Goal: Navigation & Orientation: Find specific page/section

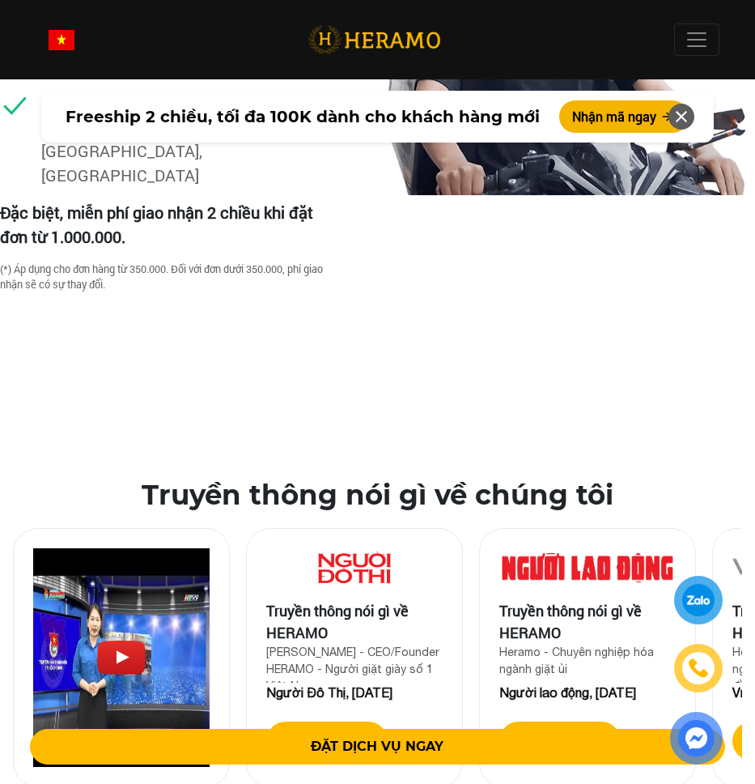
scroll to position [4830, 0]
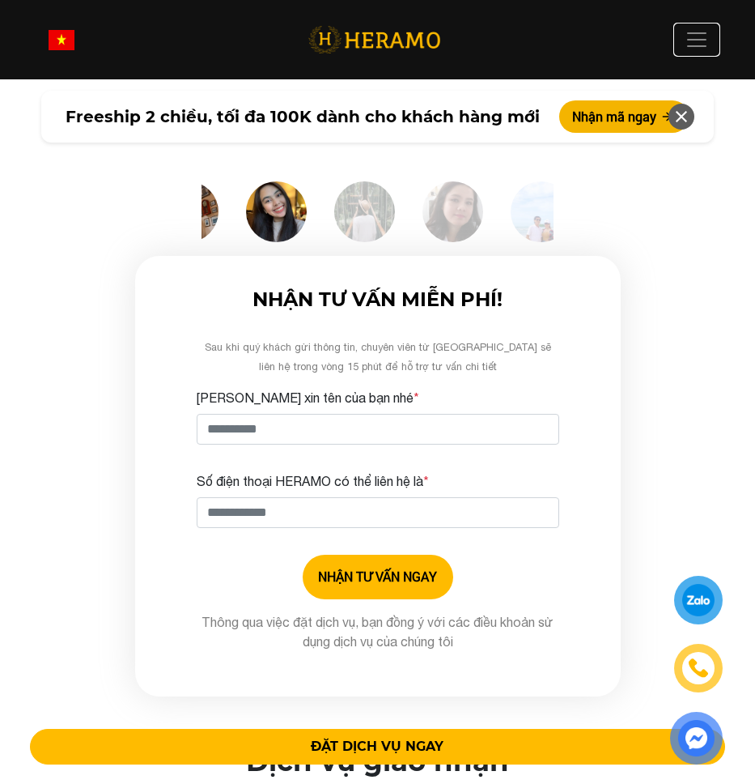
click at [700, 42] on span at bounding box center [697, 40] width 24 height 24
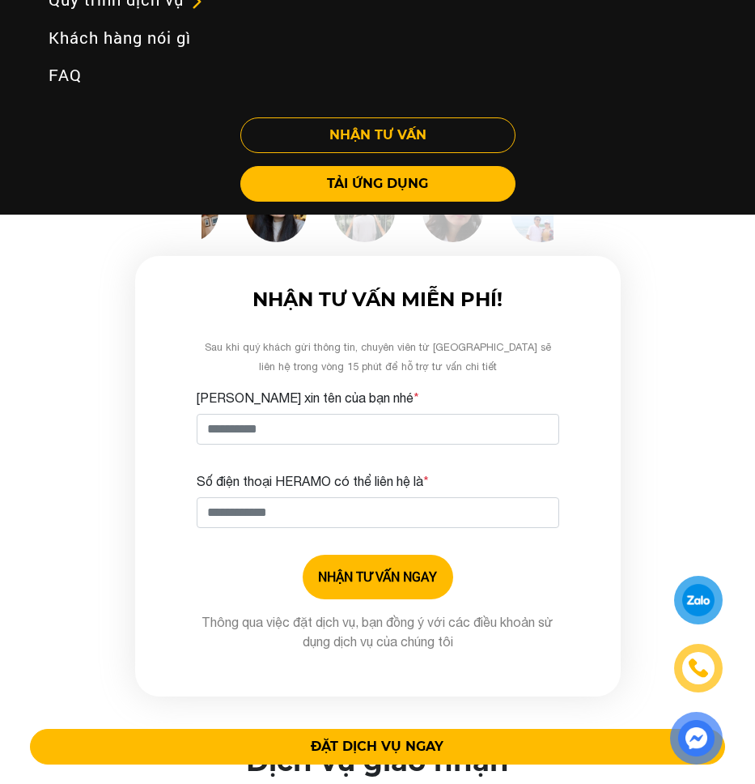
click at [666, 321] on div "Đánh giá khách hàng sau khi sử dụng dịch vụ giặt hấp tại HERAMO ? Tìm mãi mới r…" at bounding box center [377, 181] width 755 height 1031
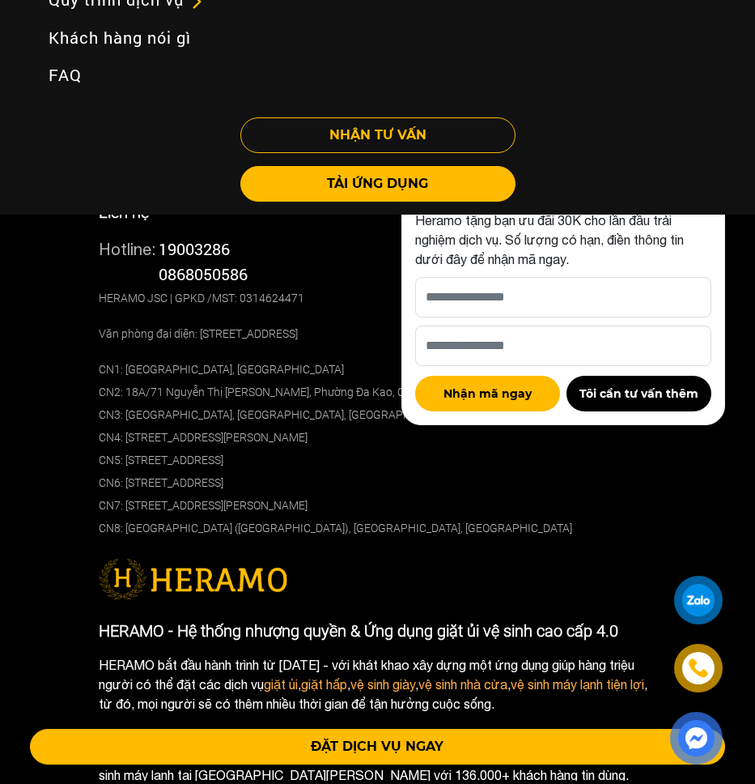
scroll to position [9911, 0]
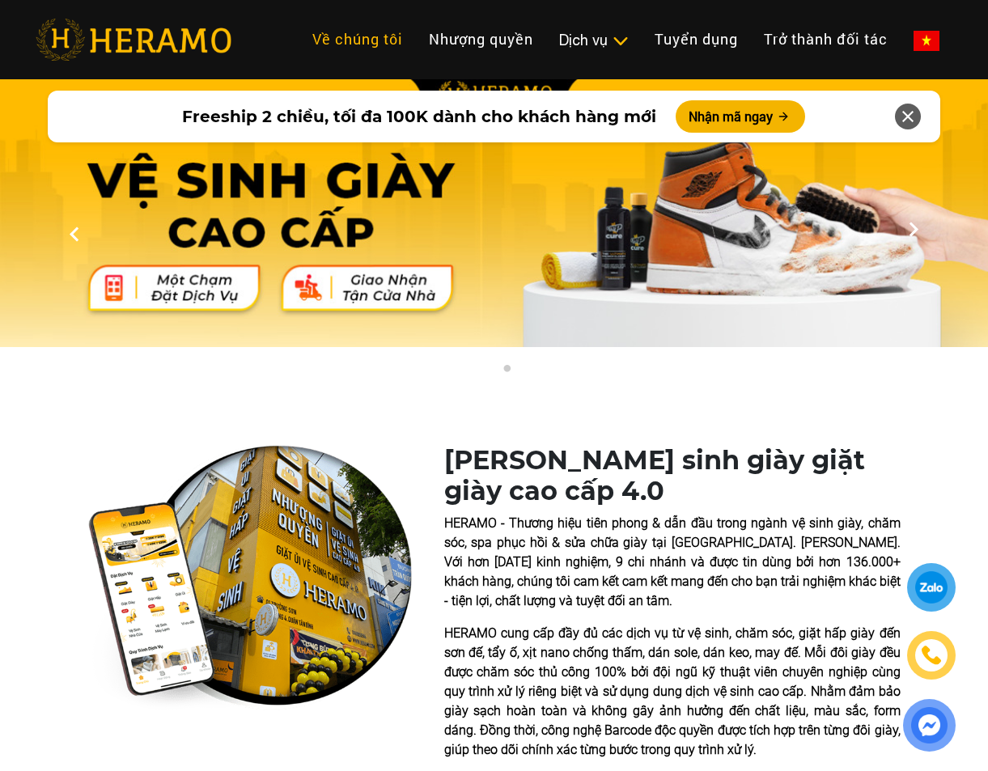
click at [343, 45] on link "Về chúng tôi" at bounding box center [358, 39] width 117 height 35
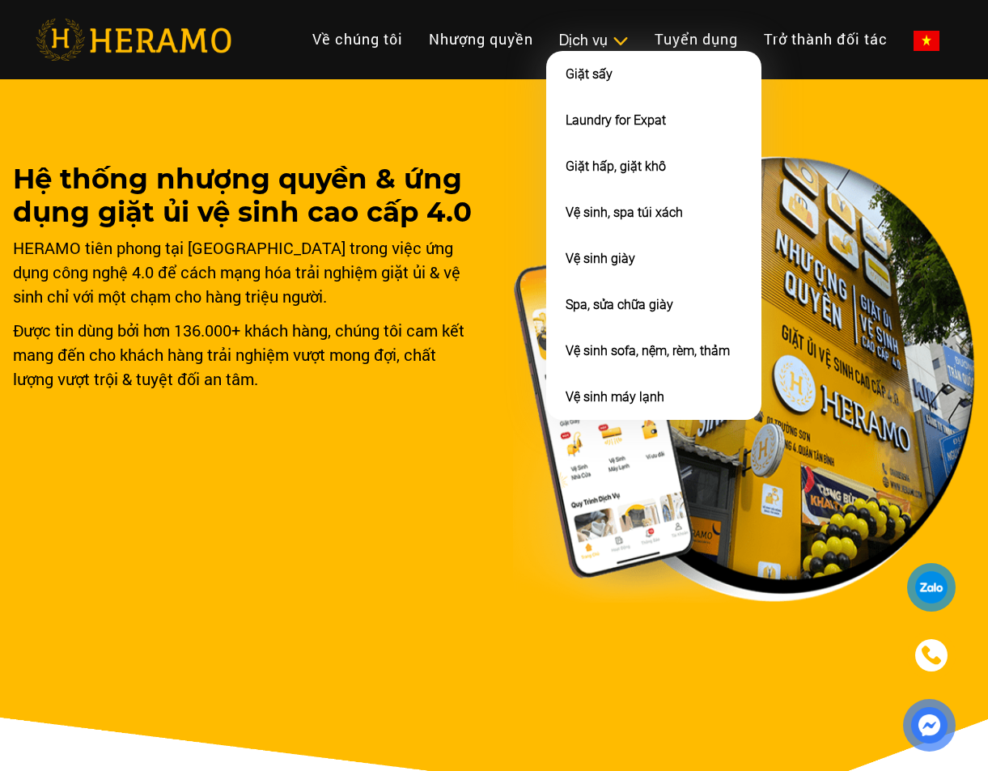
click at [615, 39] on img at bounding box center [620, 41] width 17 height 16
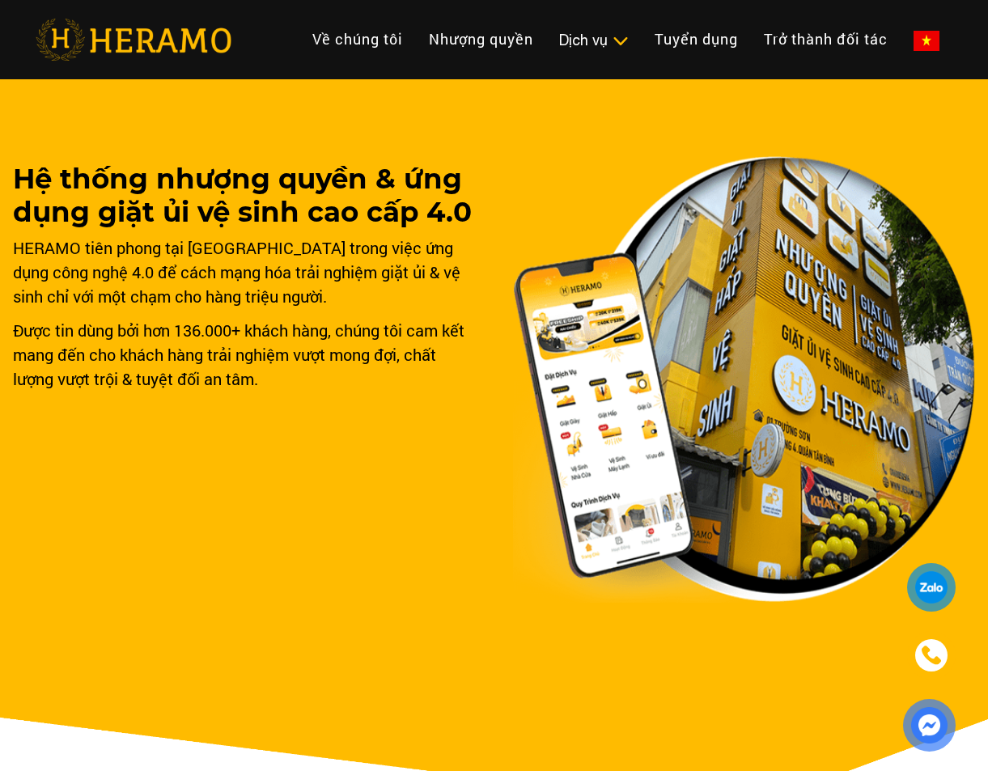
click at [150, 40] on img at bounding box center [134, 40] width 196 height 42
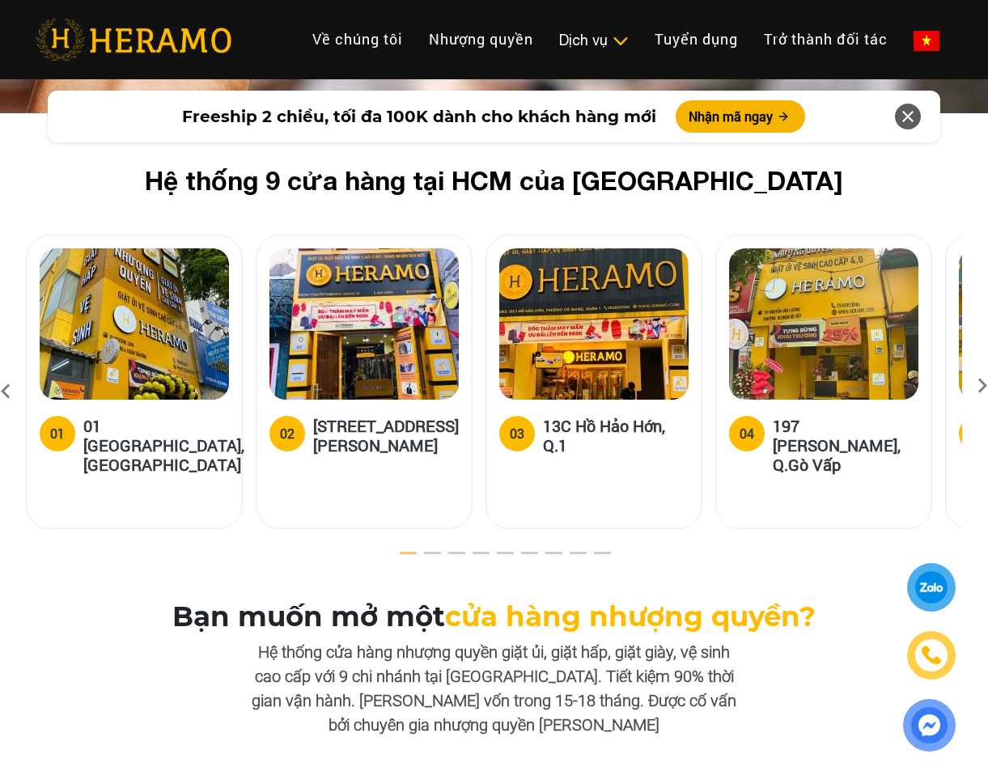
scroll to position [5239, 0]
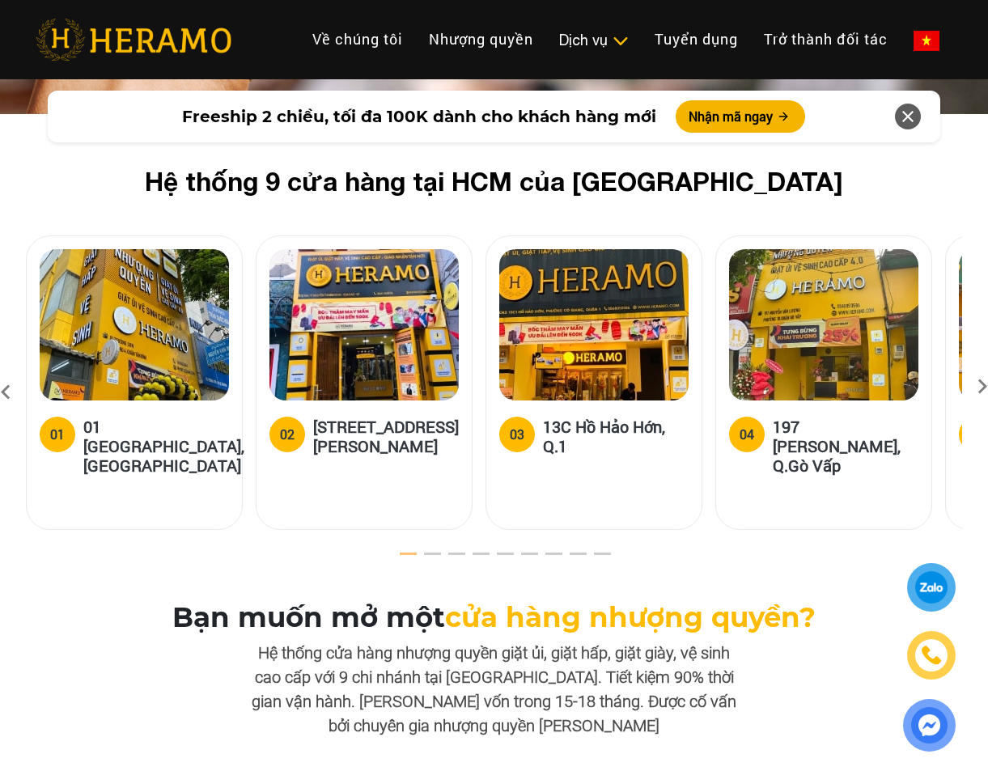
click at [980, 387] on icon at bounding box center [982, 392] width 29 height 11
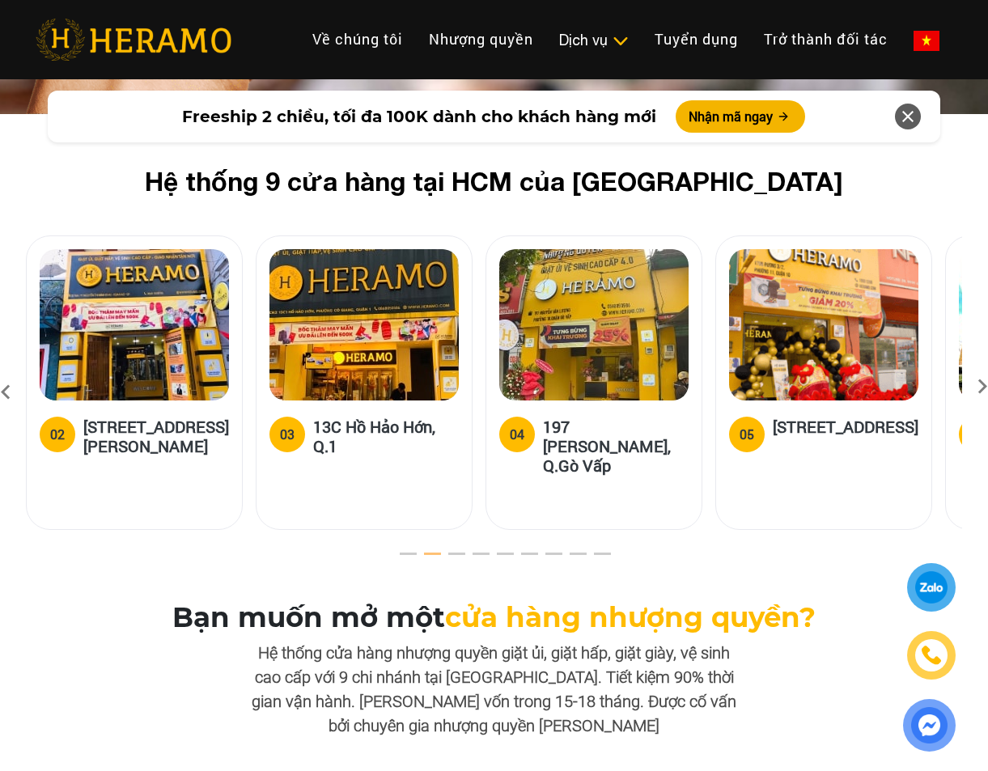
click at [980, 387] on icon at bounding box center [982, 392] width 29 height 11
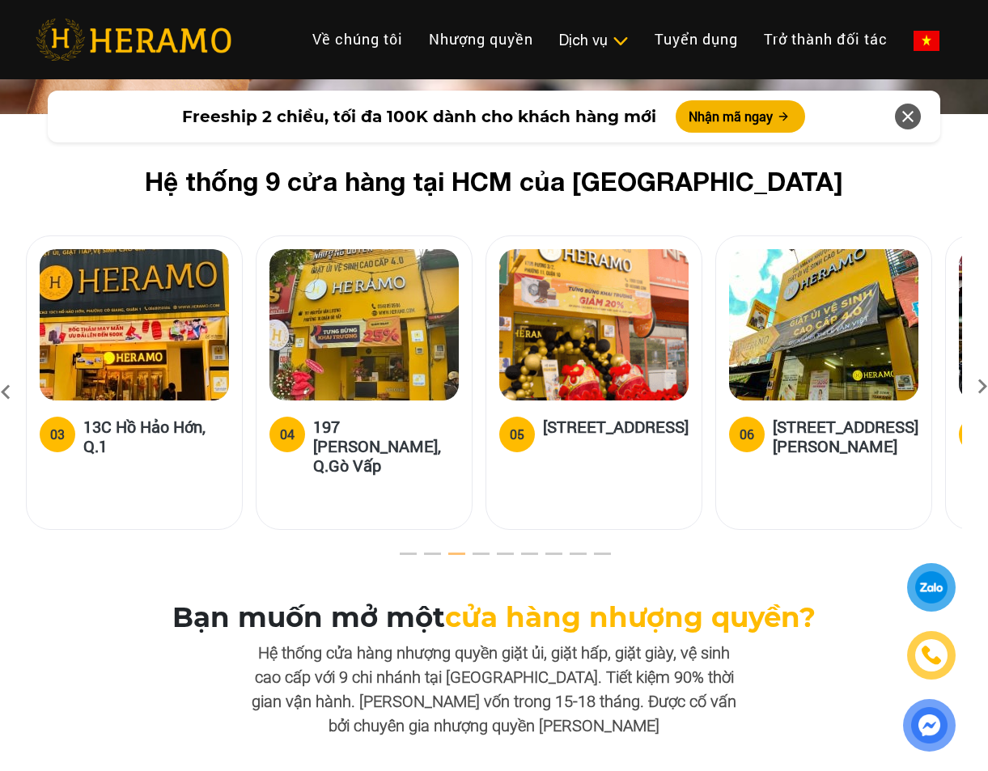
click at [980, 387] on icon at bounding box center [982, 392] width 29 height 11
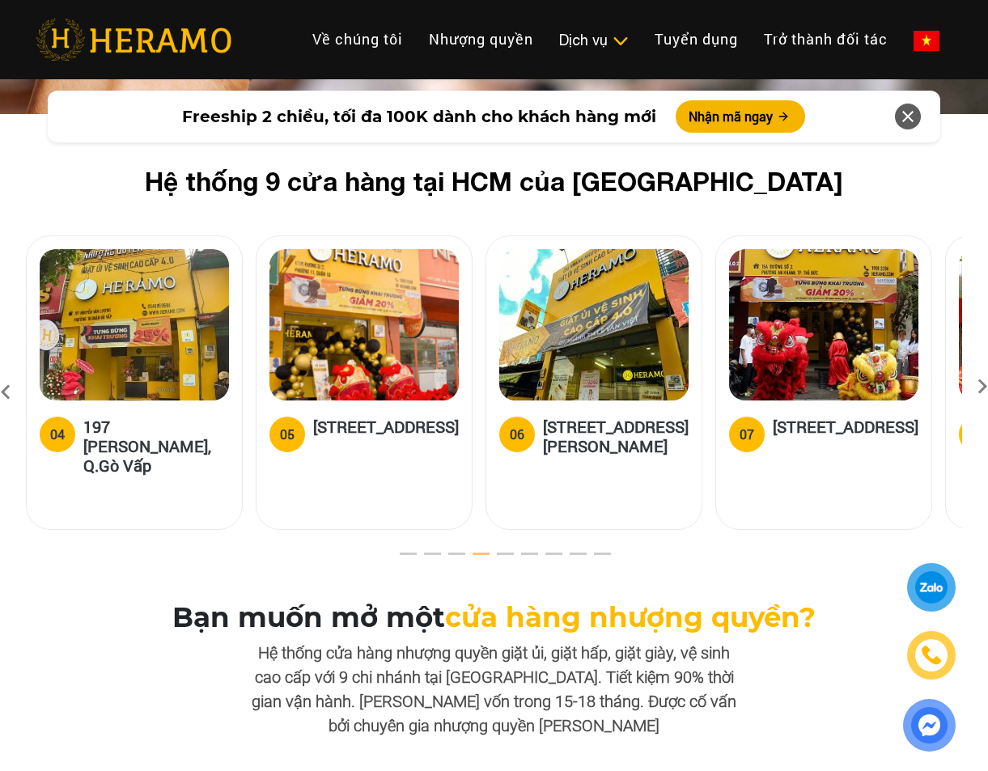
click at [980, 387] on icon at bounding box center [982, 392] width 29 height 11
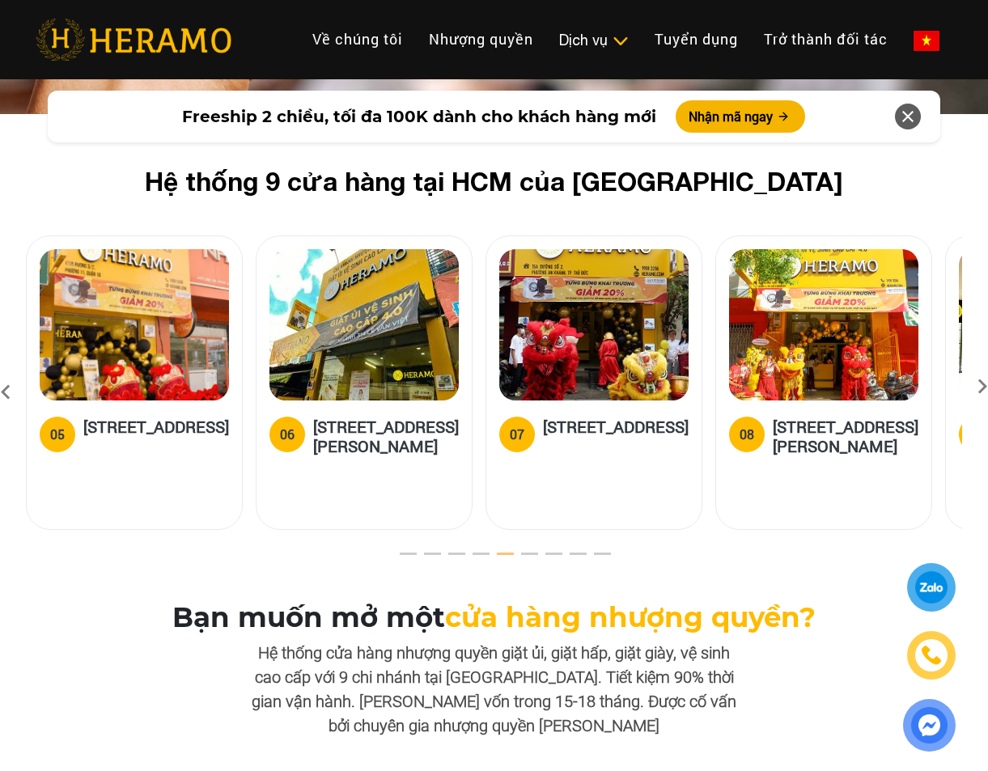
click at [980, 387] on icon at bounding box center [982, 392] width 29 height 11
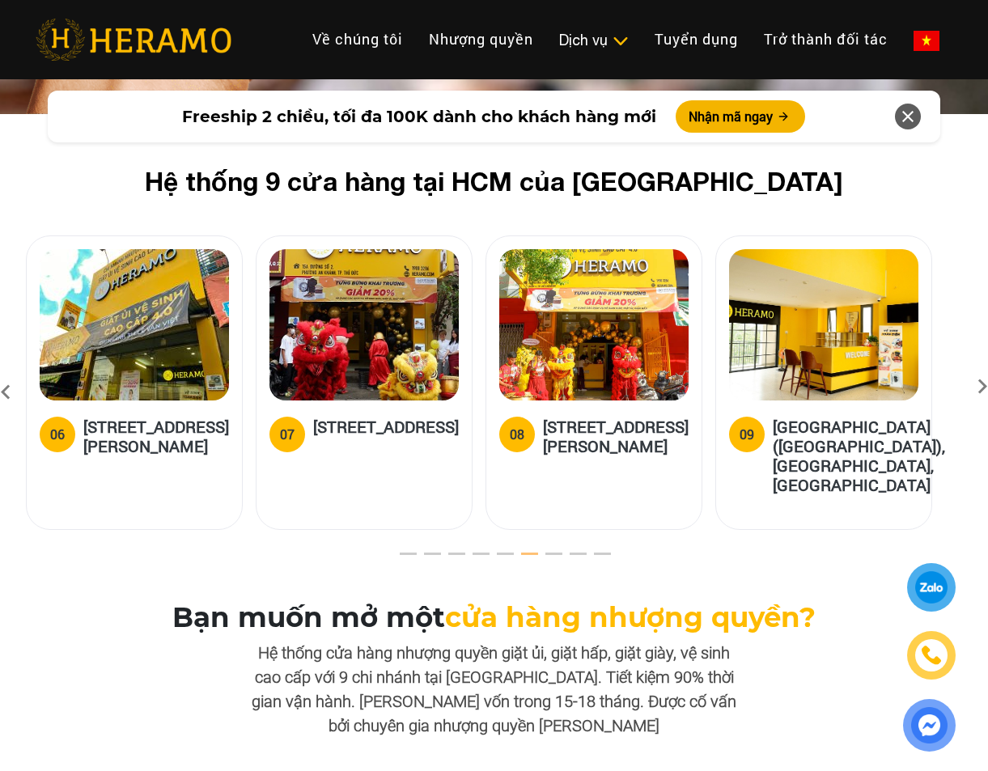
click at [980, 387] on icon at bounding box center [982, 392] width 29 height 11
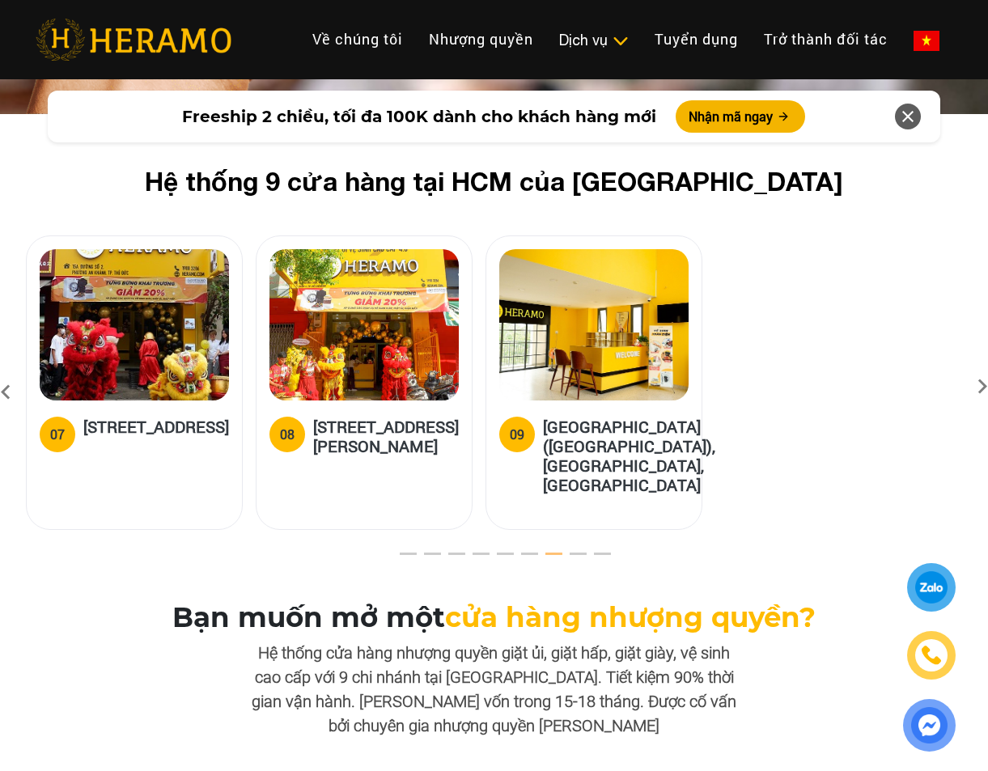
click at [5, 372] on icon at bounding box center [5, 393] width 29 height 44
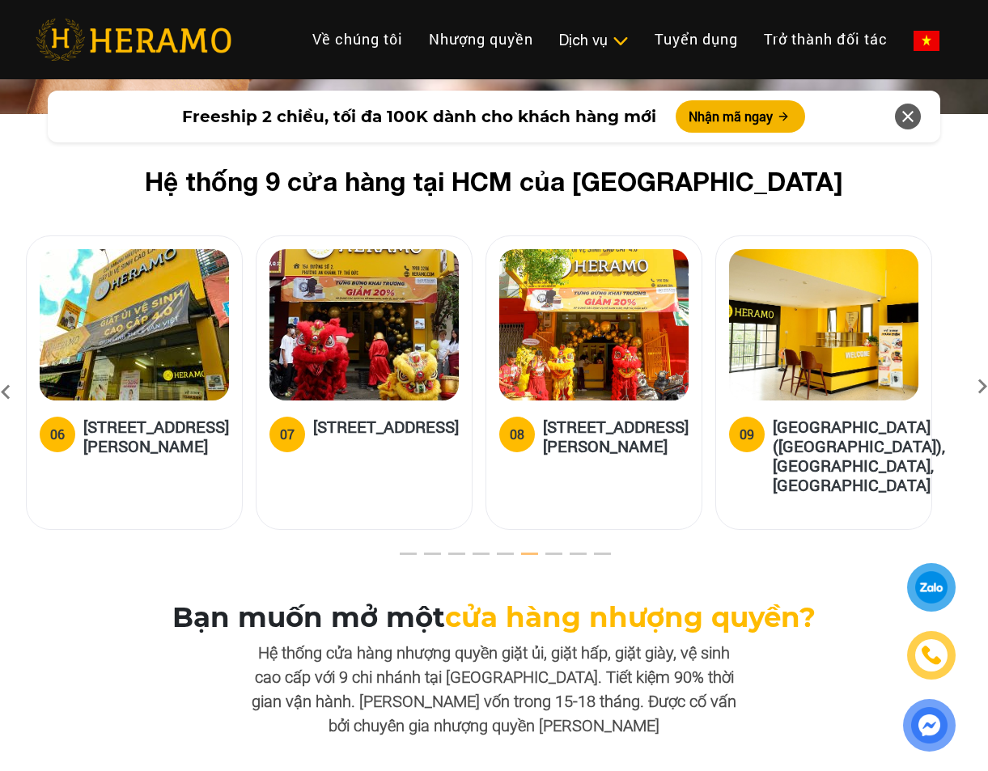
click at [5, 372] on icon at bounding box center [5, 393] width 29 height 44
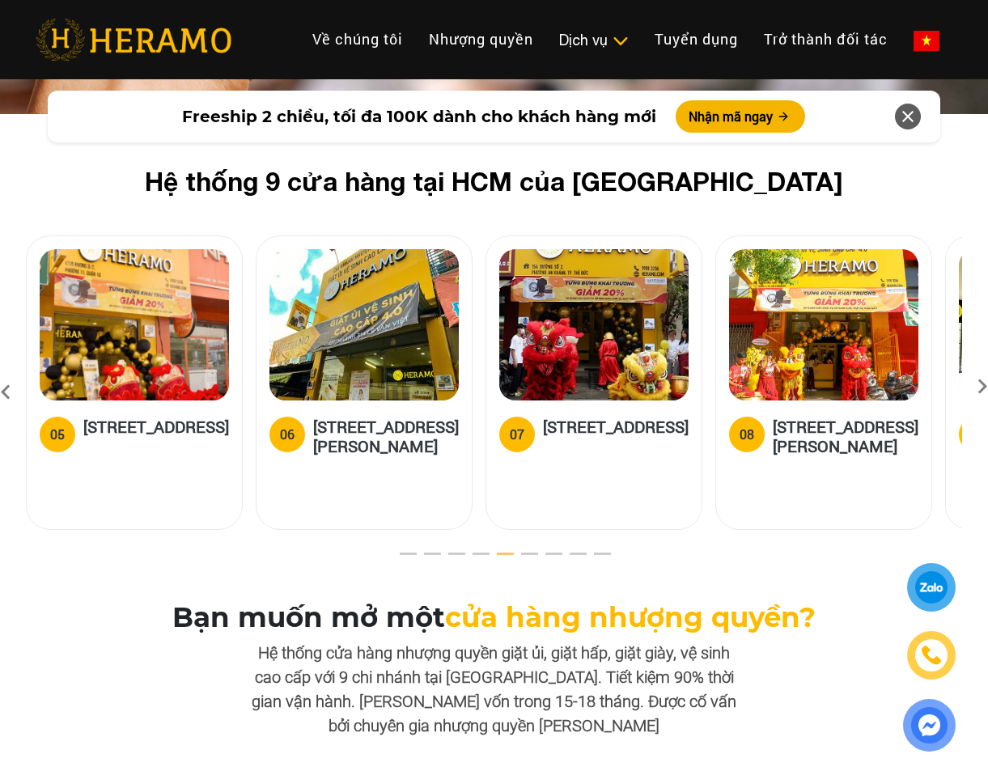
click at [5, 372] on icon at bounding box center [5, 393] width 29 height 44
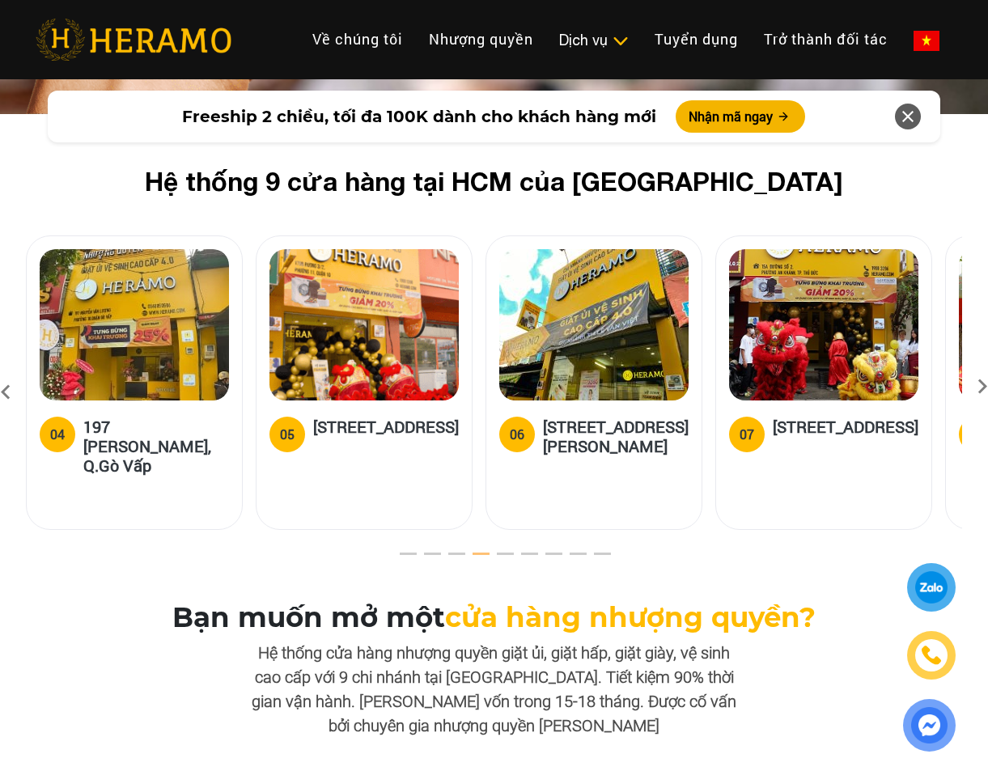
click at [5, 372] on icon at bounding box center [5, 393] width 29 height 44
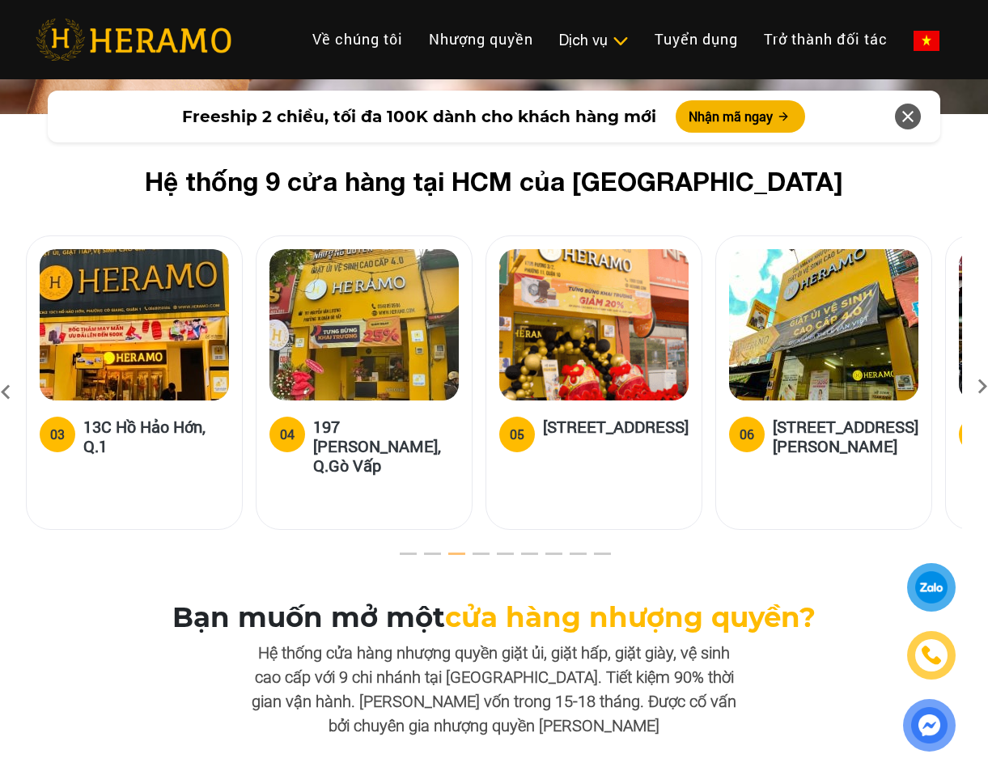
click at [5, 372] on icon at bounding box center [5, 393] width 29 height 44
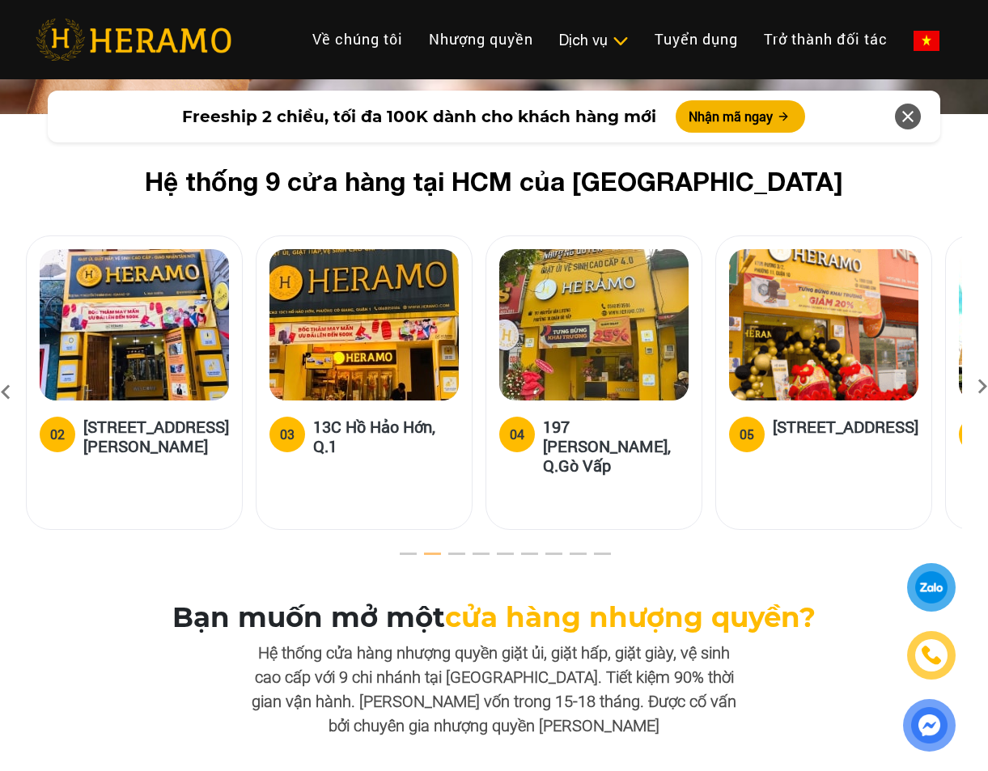
click at [5, 372] on icon at bounding box center [5, 393] width 29 height 44
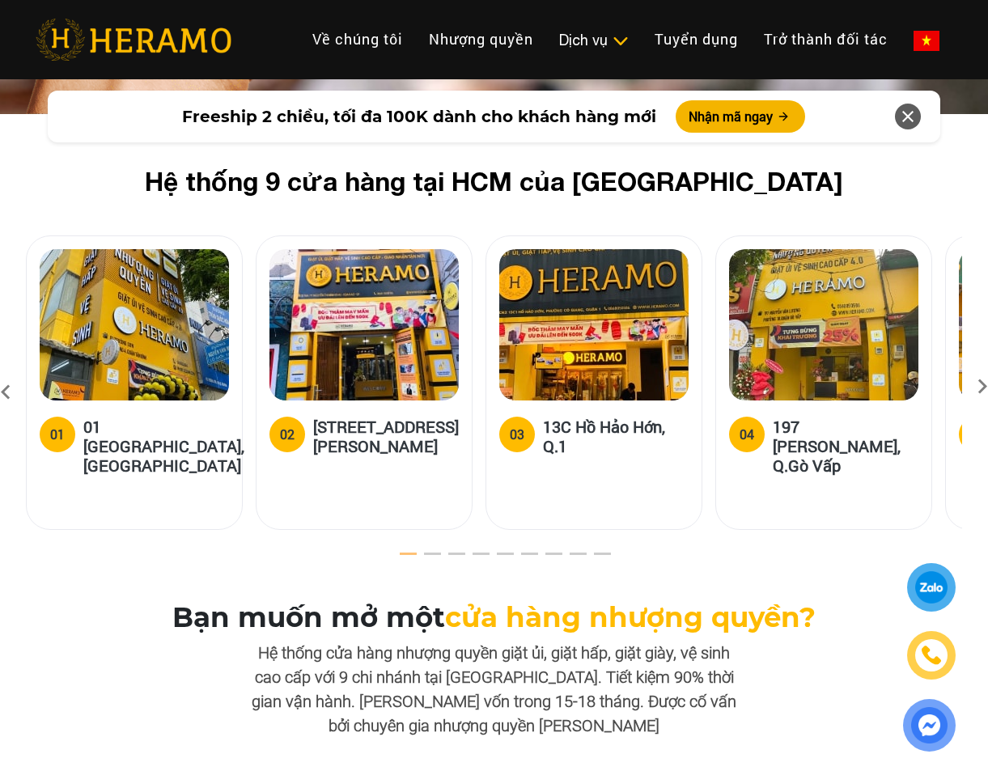
click at [5, 372] on icon at bounding box center [5, 393] width 29 height 44
click at [983, 387] on icon at bounding box center [982, 392] width 29 height 11
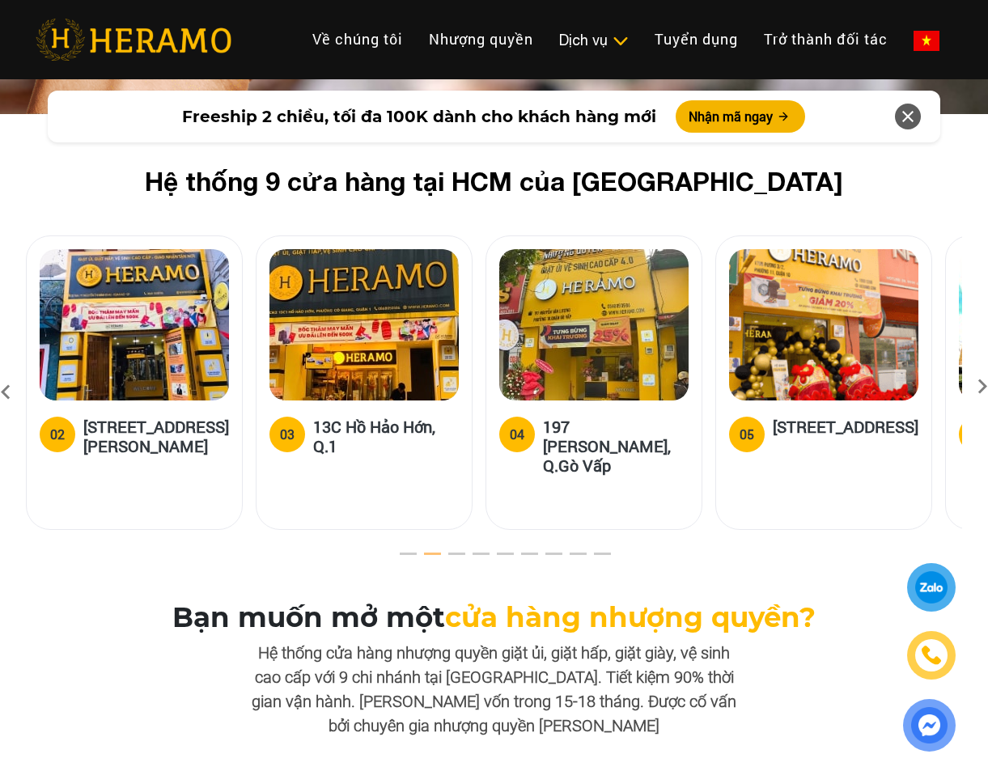
click at [983, 387] on icon at bounding box center [982, 392] width 29 height 11
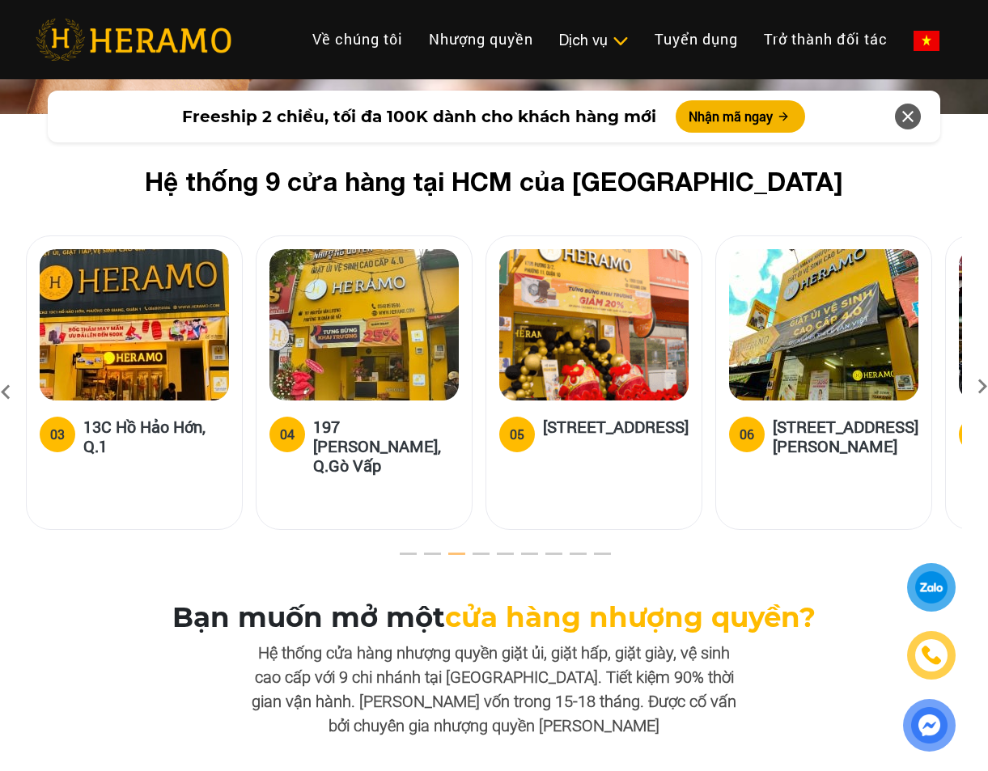
click at [983, 387] on icon at bounding box center [982, 392] width 29 height 11
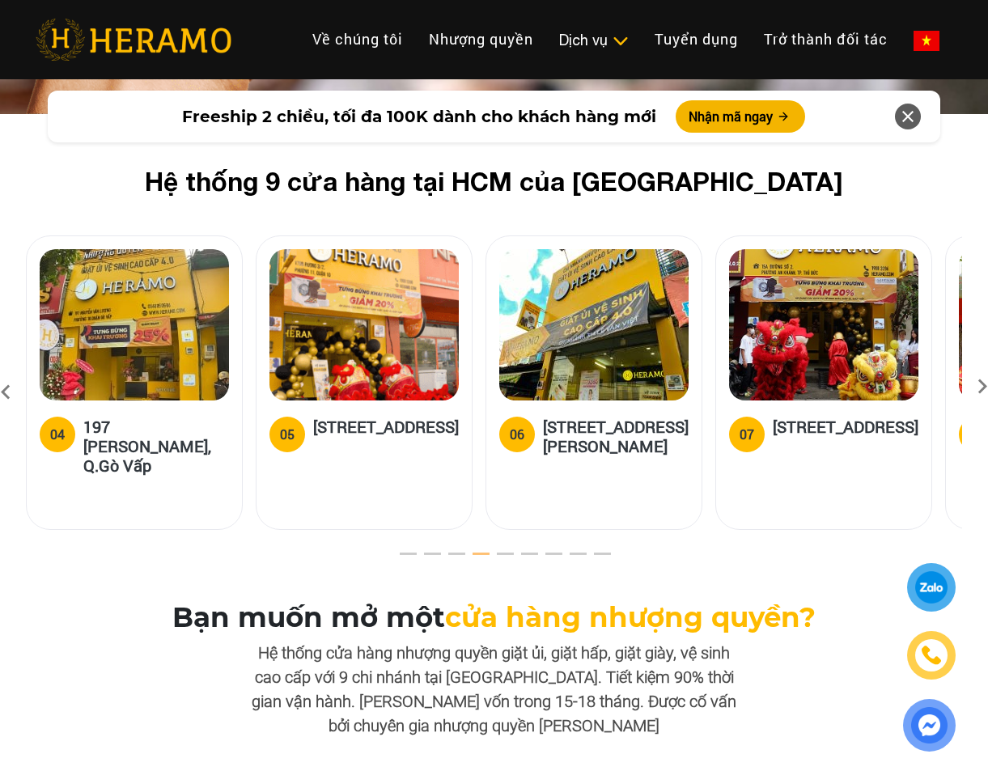
click at [983, 387] on icon at bounding box center [982, 392] width 29 height 11
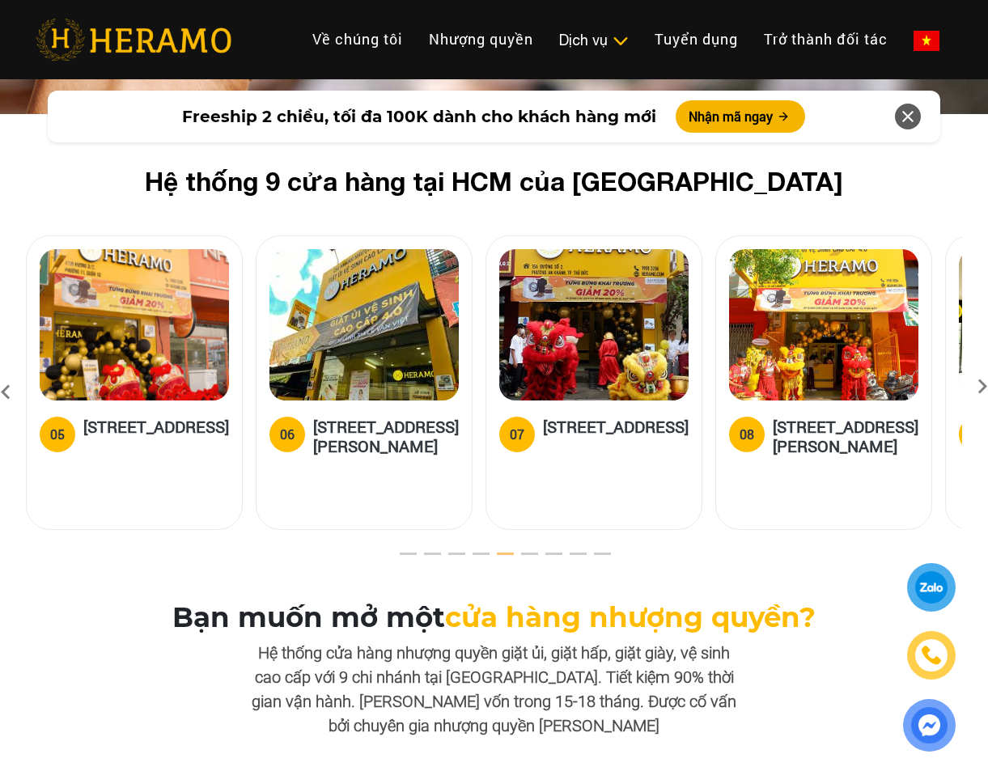
click at [831, 331] on img at bounding box center [823, 324] width 189 height 151
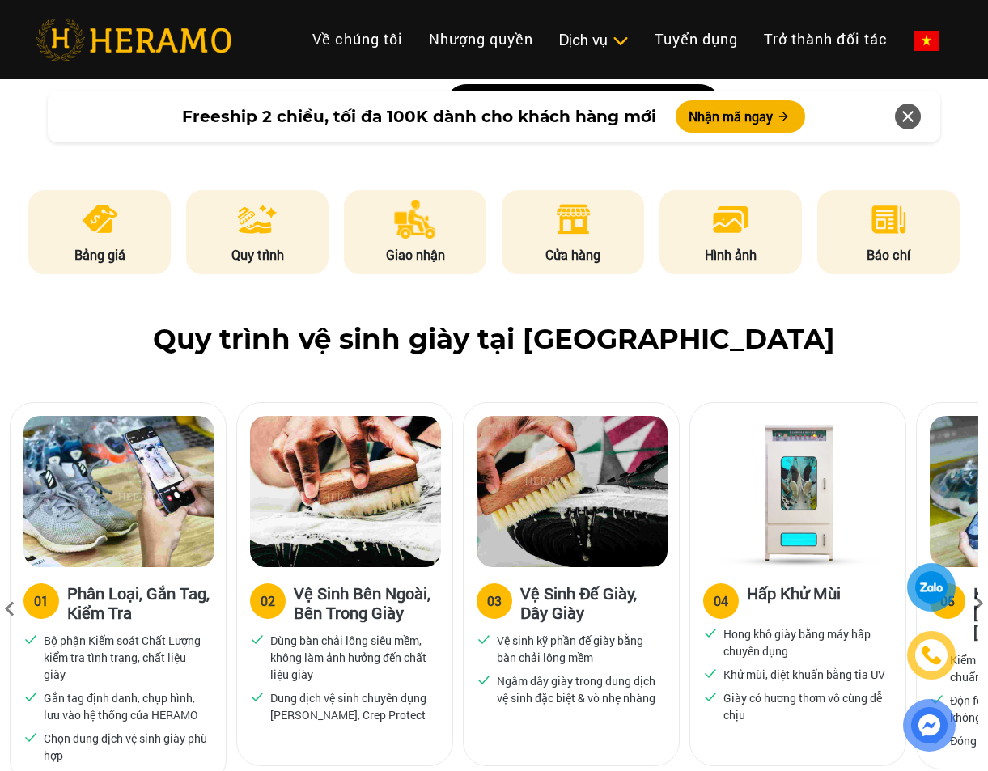
scroll to position [807, 0]
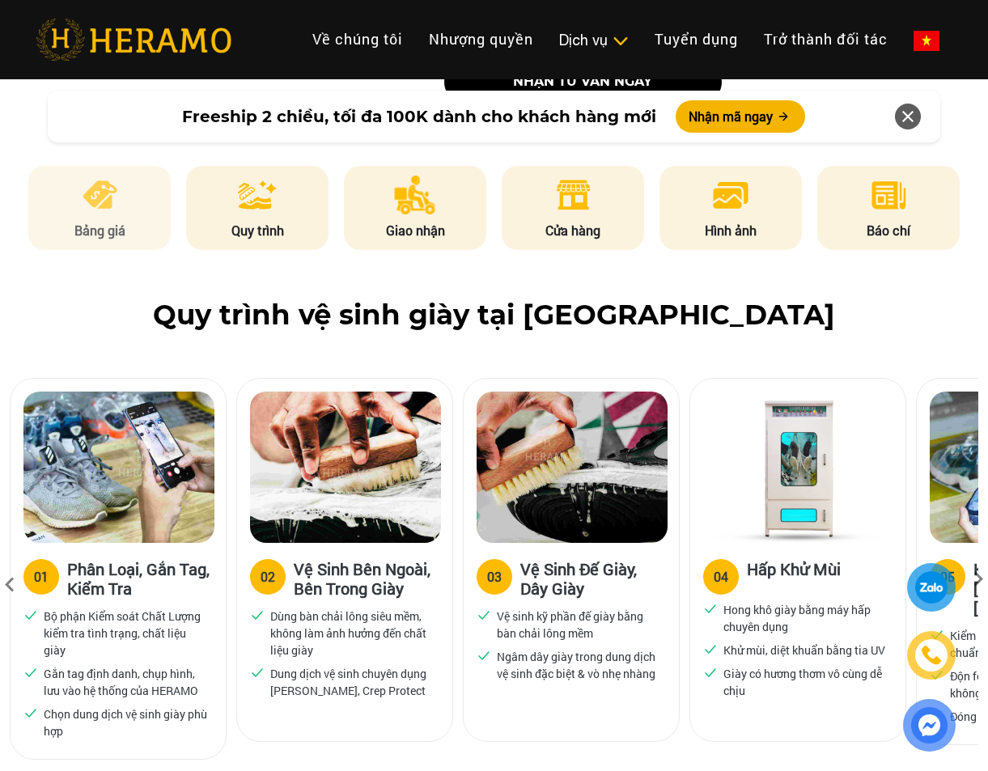
click at [106, 208] on img at bounding box center [100, 195] width 40 height 39
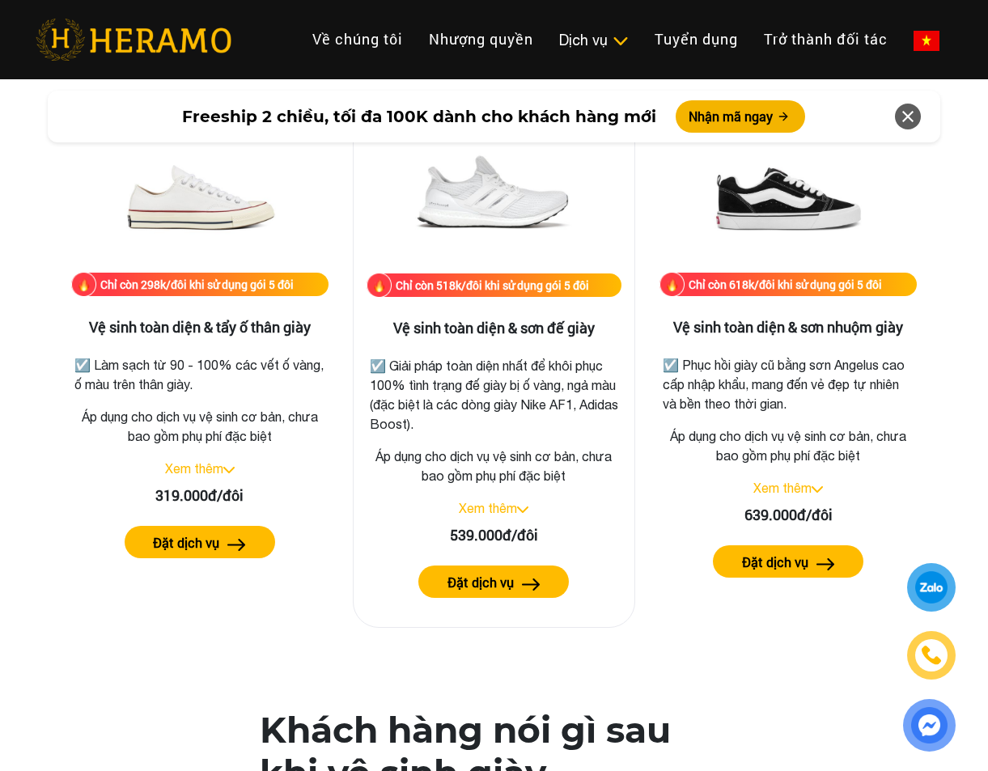
scroll to position [3337, 0]
